Goal: Task Accomplishment & Management: Use online tool/utility

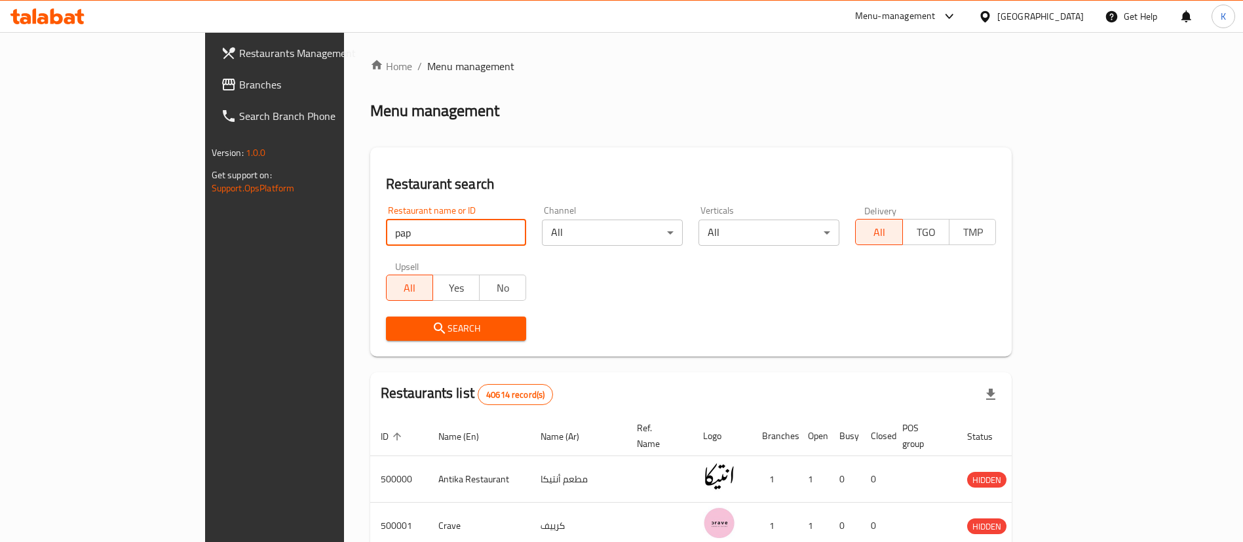
type input "papa [PERSON_NAME]'s"
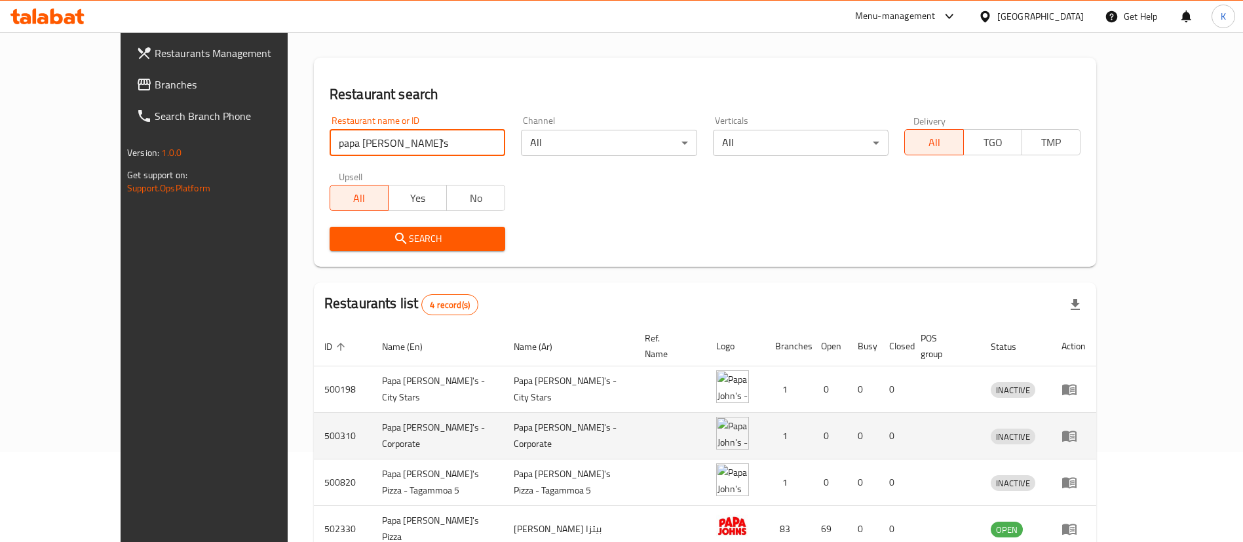
scroll to position [157, 0]
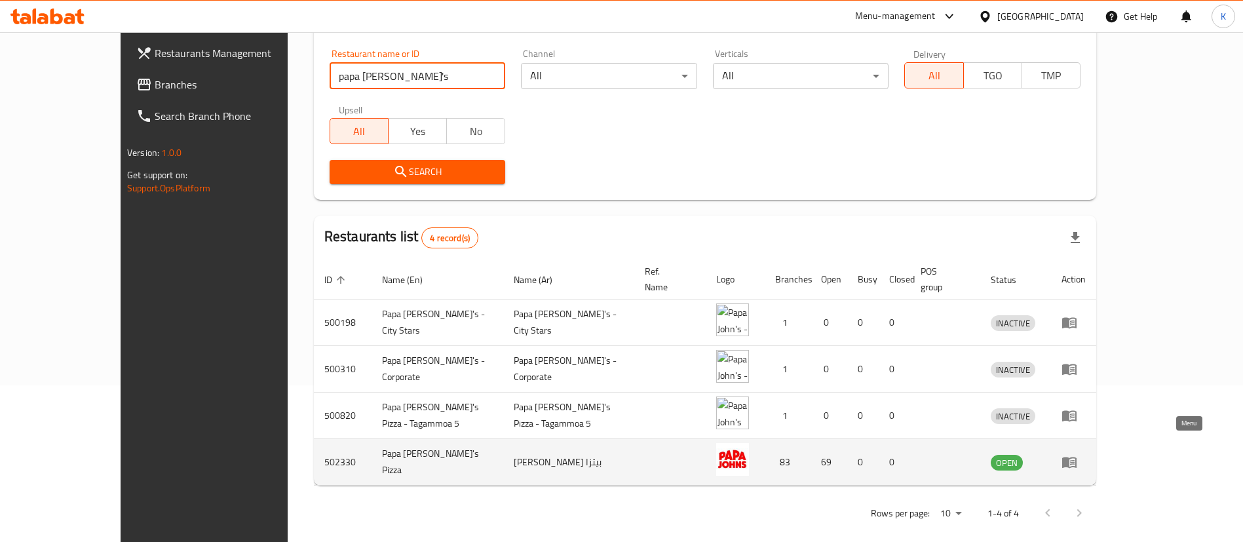
click at [1077, 454] on icon "enhanced table" at bounding box center [1069, 462] width 16 height 16
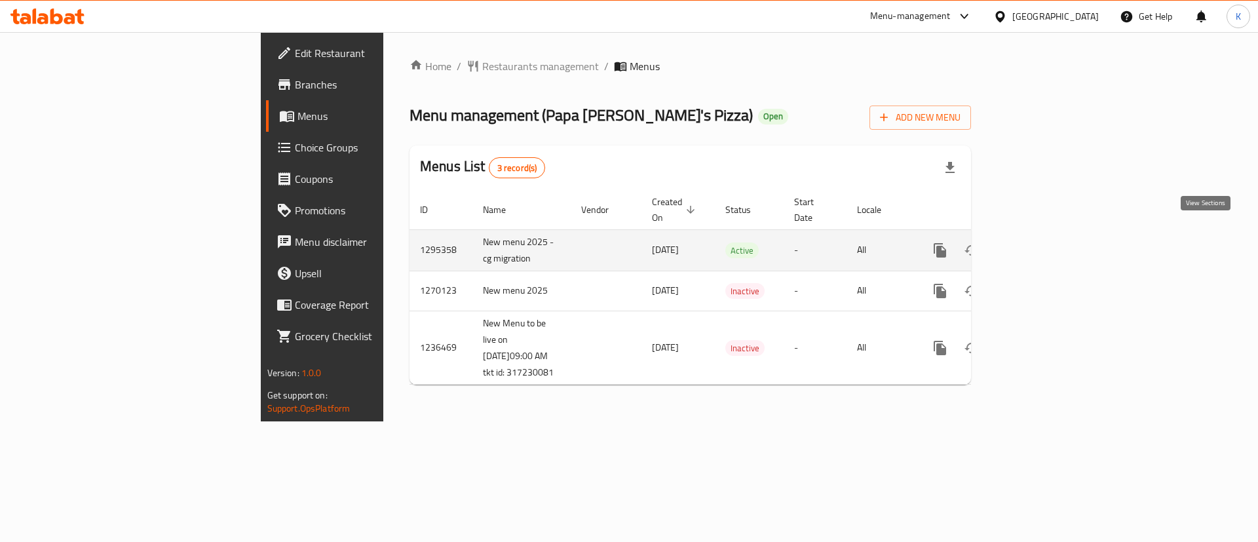
click at [1042, 242] on icon "enhanced table" at bounding box center [1034, 250] width 16 height 16
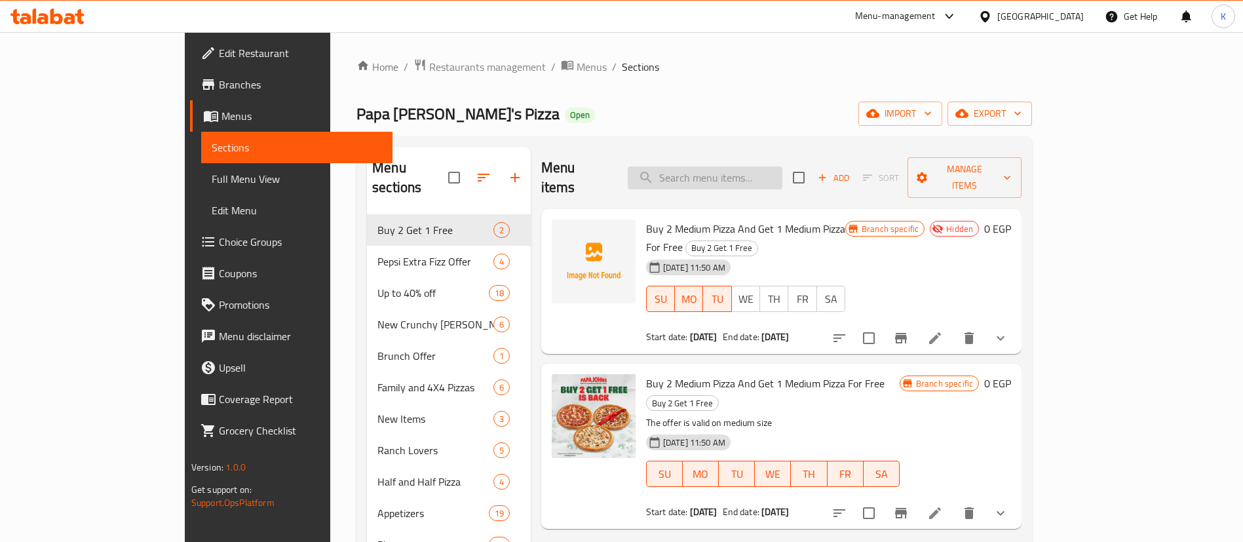
click at [782, 166] on input "search" at bounding box center [705, 177] width 155 height 23
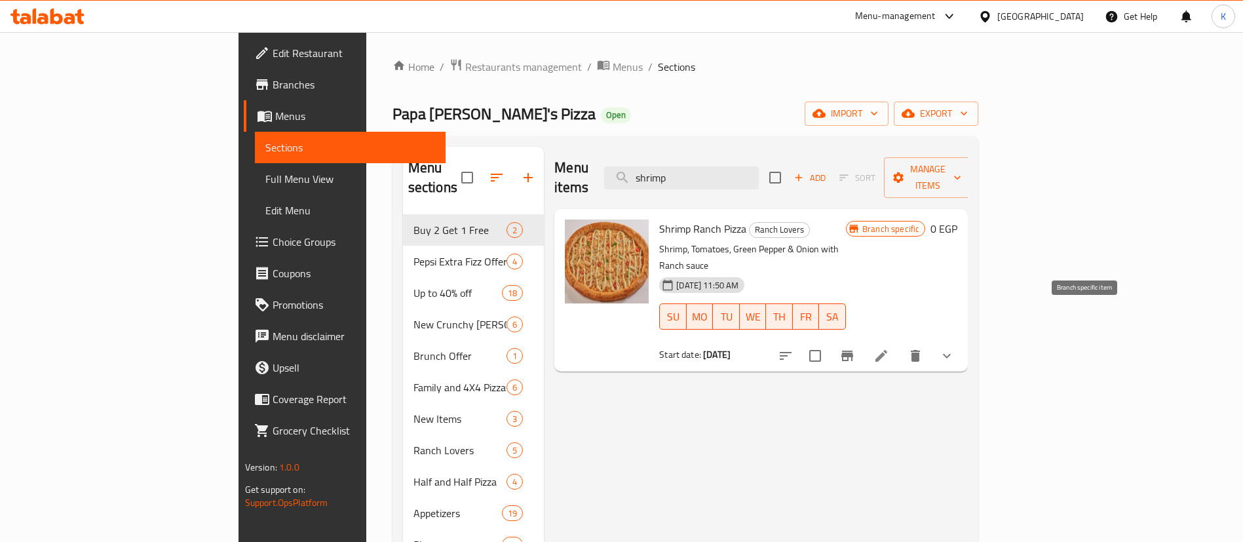
type input "shrimp"
click at [863, 340] on button "Branch-specific-item" at bounding box center [846, 355] width 31 height 31
click at [855, 348] on icon "Branch-specific-item" at bounding box center [847, 356] width 16 height 16
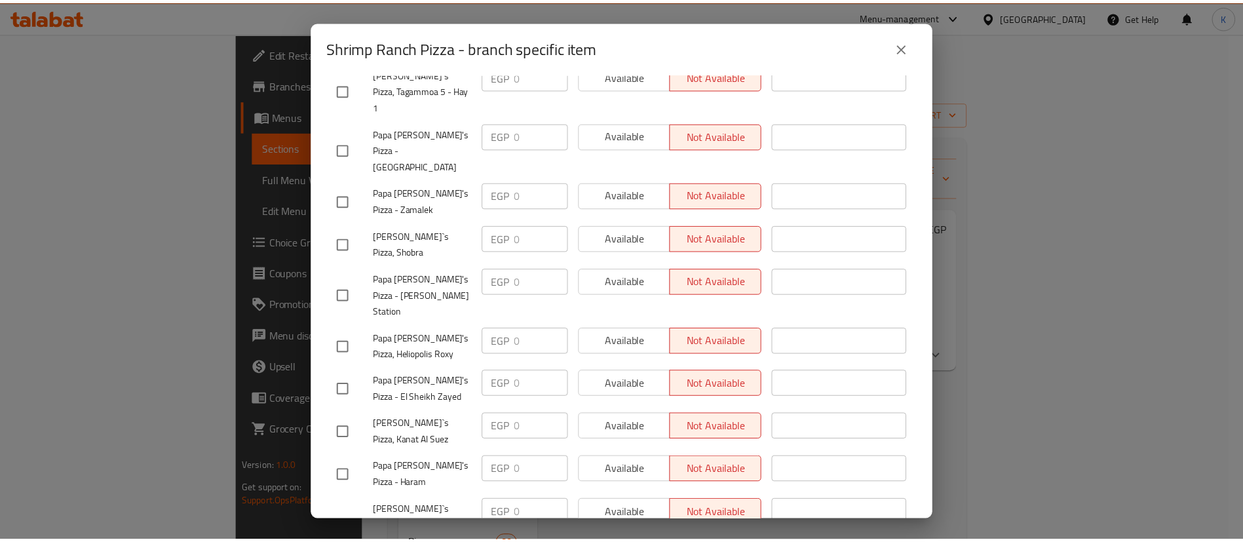
scroll to position [3578, 0]
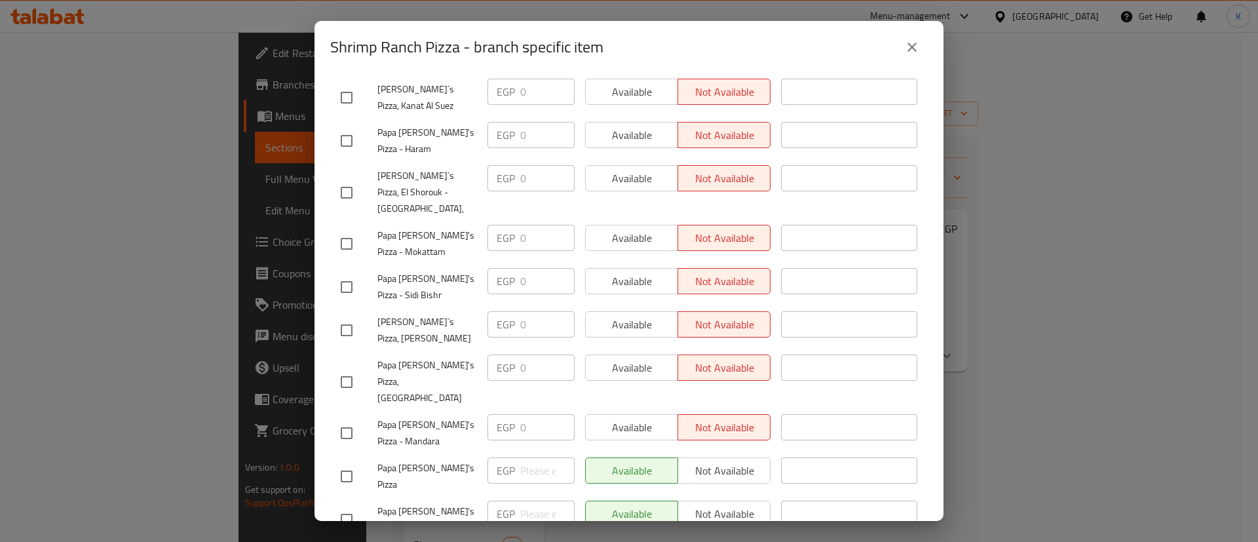
click at [919, 48] on icon "close" at bounding box center [912, 47] width 16 height 16
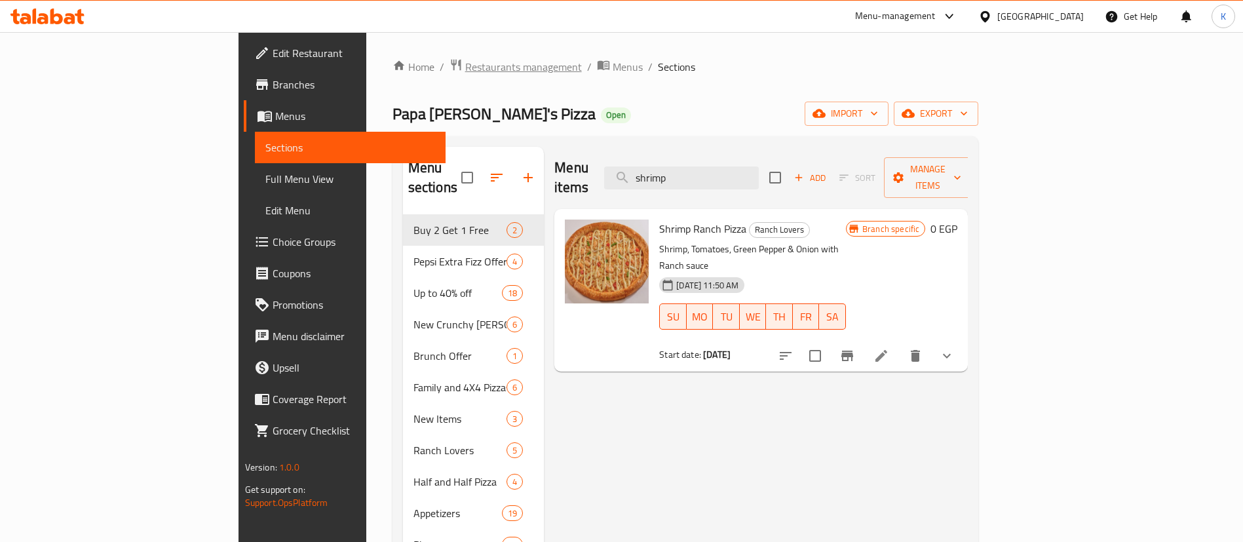
click at [465, 66] on span "Restaurants management" at bounding box center [523, 67] width 117 height 16
